Goal: Task Accomplishment & Management: Manage account settings

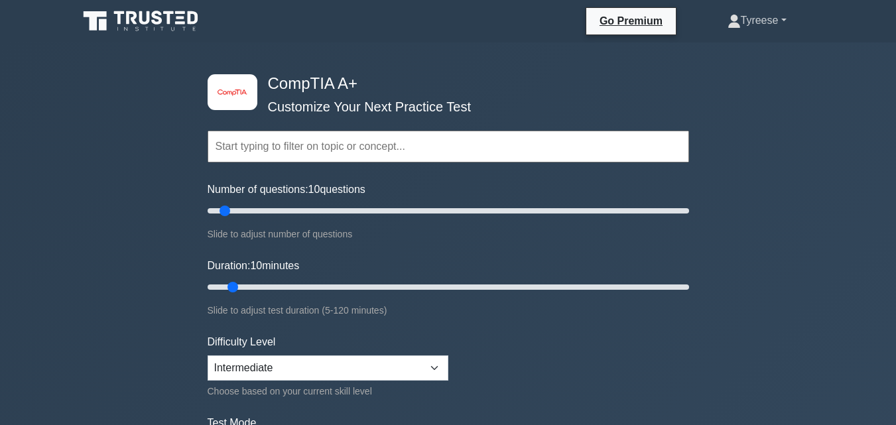
click at [776, 19] on link "Tyreese" at bounding box center [757, 20] width 123 height 27
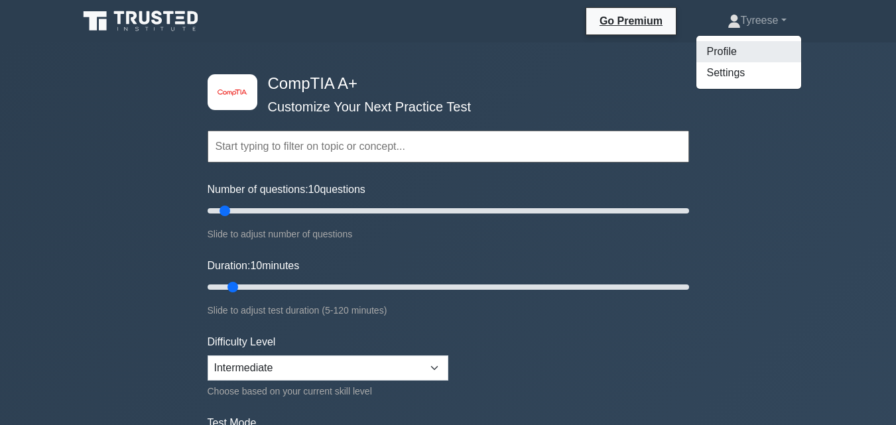
click at [736, 54] on link "Profile" at bounding box center [749, 51] width 105 height 21
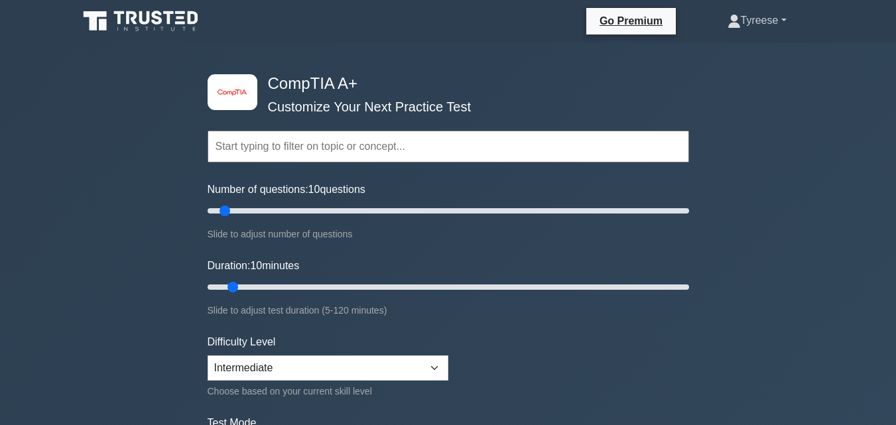
click at [774, 25] on link "Tyreese" at bounding box center [757, 20] width 123 height 27
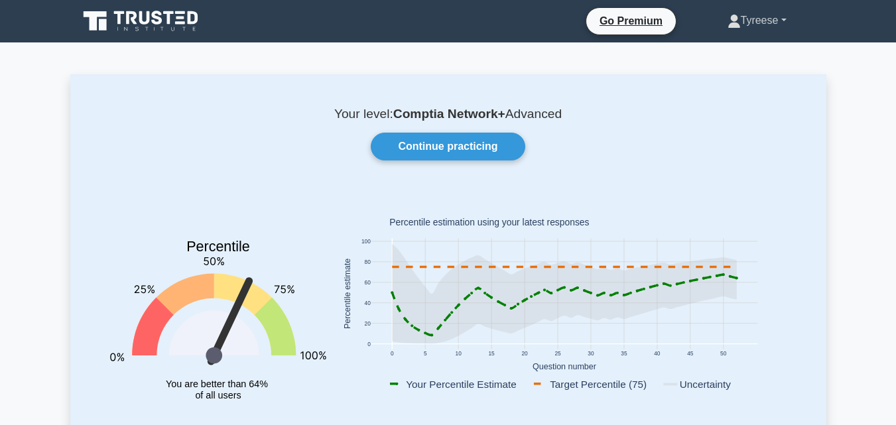
click at [754, 15] on link "Tyreese" at bounding box center [757, 20] width 123 height 27
click at [736, 72] on link "Settings" at bounding box center [749, 72] width 105 height 21
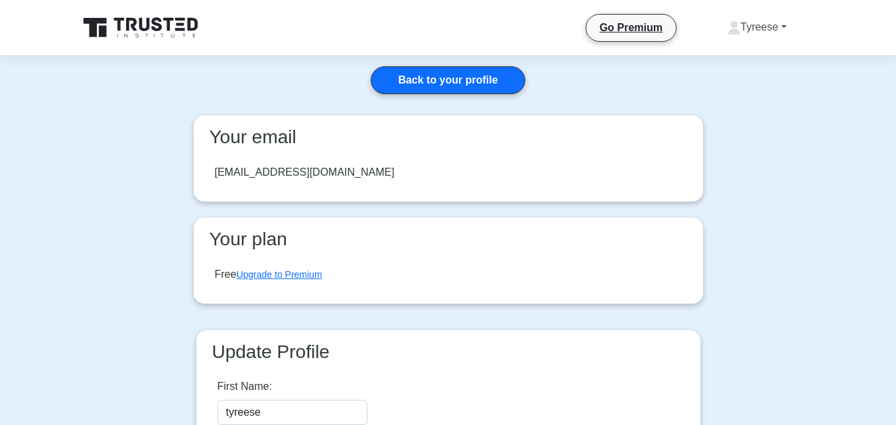
click at [775, 25] on link "Tyreese" at bounding box center [757, 27] width 123 height 27
click at [750, 31] on link "Tyreese" at bounding box center [757, 27] width 123 height 27
click at [748, 31] on link "Tyreese" at bounding box center [757, 27] width 123 height 27
click at [720, 60] on link "Profile" at bounding box center [749, 58] width 105 height 21
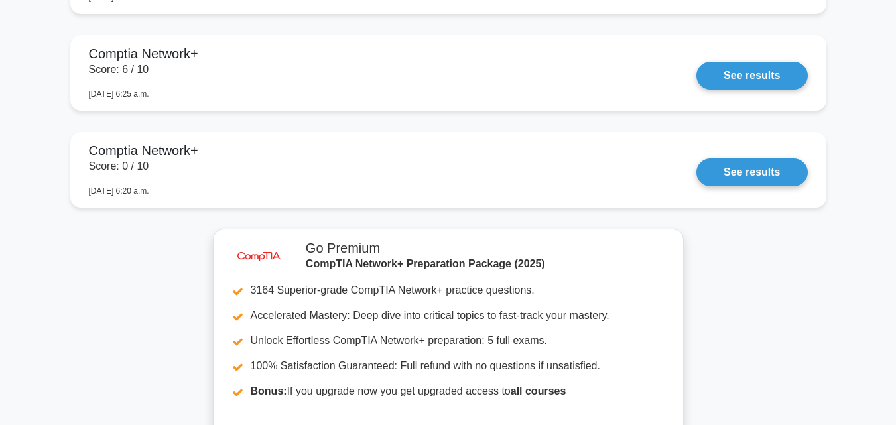
scroll to position [2374, 0]
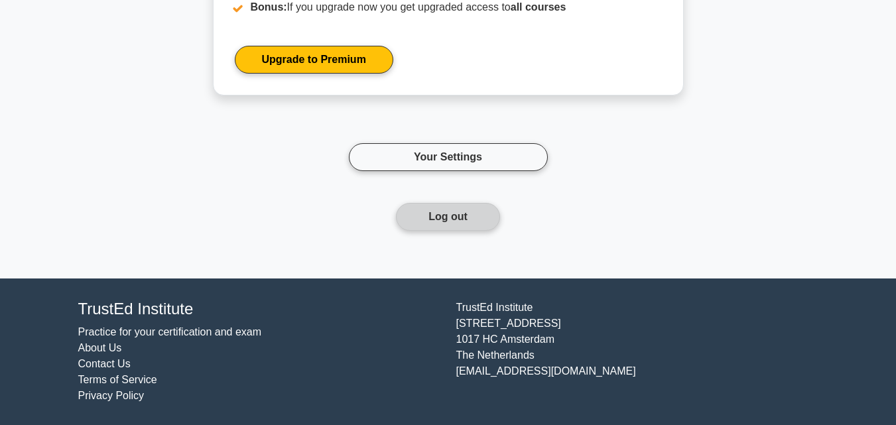
click at [473, 220] on button "Log out" at bounding box center [448, 217] width 104 height 28
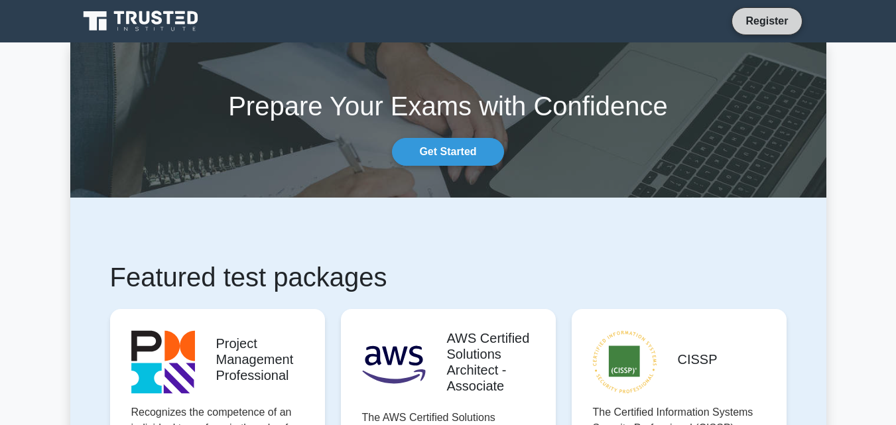
click at [762, 19] on link "Register" at bounding box center [767, 21] width 58 height 17
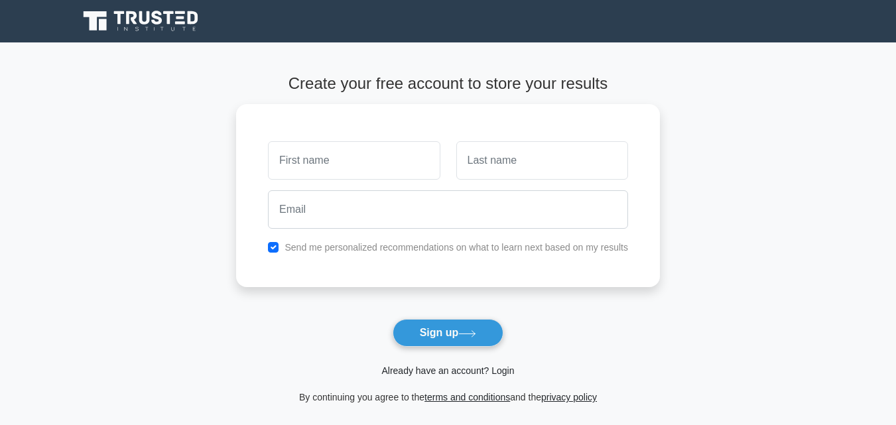
click at [462, 370] on link "Already have an account? Login" at bounding box center [447, 371] width 133 height 11
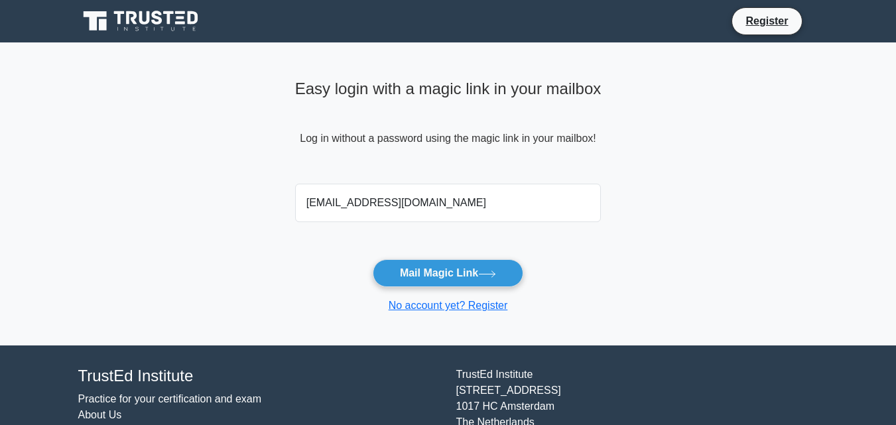
type input "[EMAIL_ADDRESS][DOMAIN_NAME]"
click at [373, 259] on button "Mail Magic Link" at bounding box center [448, 273] width 151 height 28
